Goal: Task Accomplishment & Management: Manage account settings

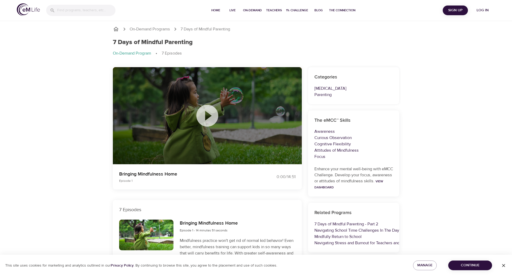
click at [209, 116] on icon at bounding box center [207, 116] width 26 height 26
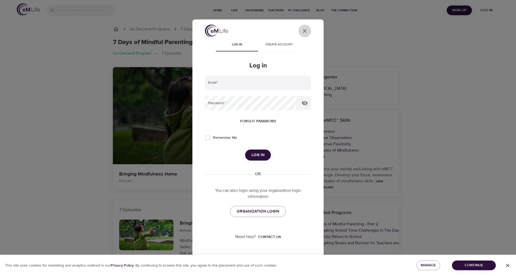
click at [306, 31] on icon "User Profile" at bounding box center [305, 31] width 6 height 6
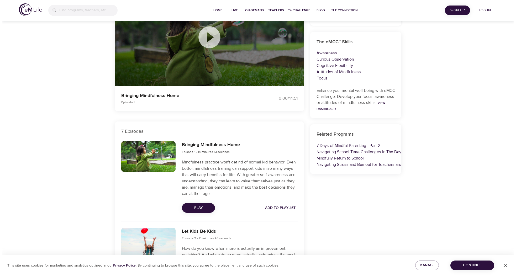
scroll to position [79, 0]
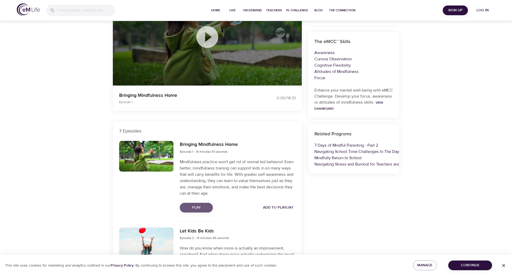
click at [194, 210] on span "Play" at bounding box center [196, 208] width 25 height 7
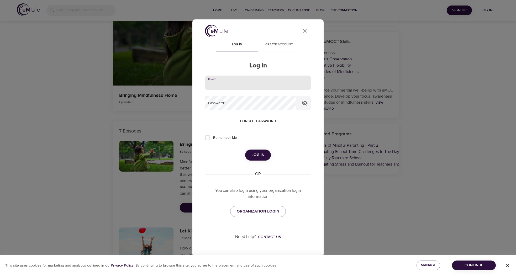
click at [240, 83] on input "email" at bounding box center [258, 83] width 106 height 14
click at [204, 118] on div "User Profile Log in Create account Log in Email   * Password   * Forgot passwor…" at bounding box center [258, 138] width 119 height 226
click at [249, 122] on span "Forgot password" at bounding box center [258, 121] width 36 height 7
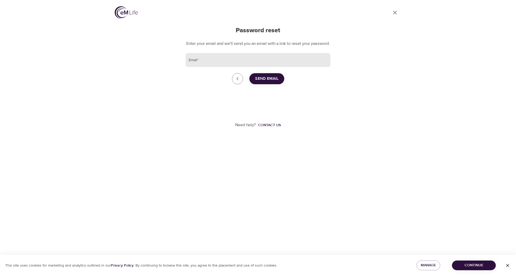
click at [218, 64] on input "Email   *" at bounding box center [258, 60] width 145 height 14
type input "[EMAIL_ADDRESS][DOMAIN_NAME]"
click at [265, 82] on span "Send Email" at bounding box center [266, 78] width 23 height 7
